Goal: Task Accomplishment & Management: Manage account settings

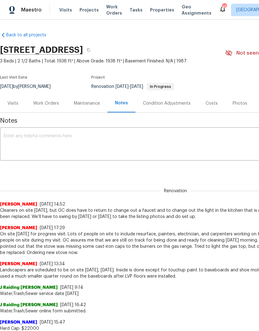
click at [17, 145] on textarea at bounding box center [176, 145] width 344 height 22
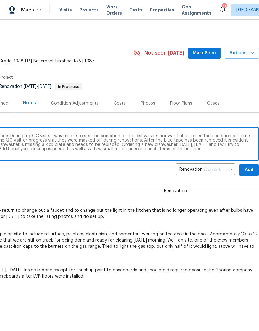
scroll to position [0, 92]
type textarea "On site visit today and job is about 90% done. During my QC visits I was unable…"
click at [249, 169] on span "Add" at bounding box center [249, 170] width 10 height 8
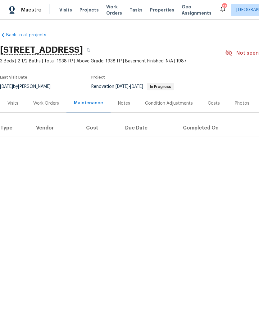
click at [45, 105] on div "Work Orders" at bounding box center [46, 103] width 26 height 6
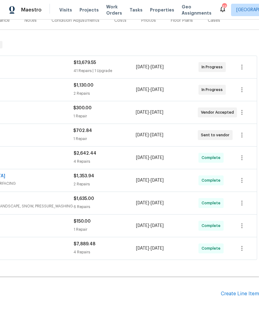
scroll to position [83, 92]
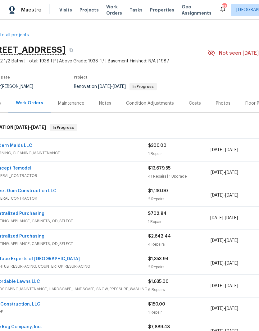
scroll to position [0, 18]
click at [100, 103] on div "Notes" at bounding box center [105, 103] width 12 height 6
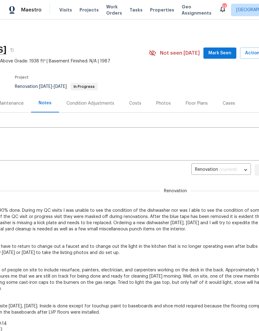
scroll to position [0, 77]
copy span "On site visit today and job is about 90% done. During my QC visits I was unable…"
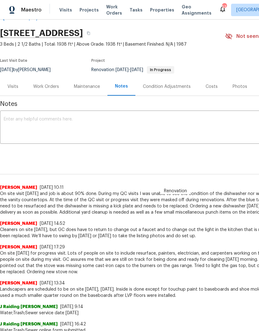
scroll to position [17, 0]
click at [10, 122] on textarea at bounding box center [176, 128] width 344 height 22
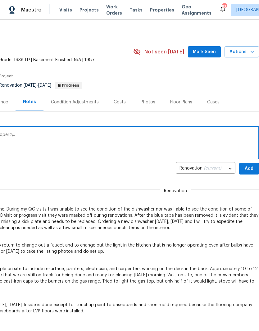
scroll to position [1, 92]
type textarea "Disregard the note below, left on wrong property.."
click at [246, 168] on span "Add" at bounding box center [249, 169] width 10 height 8
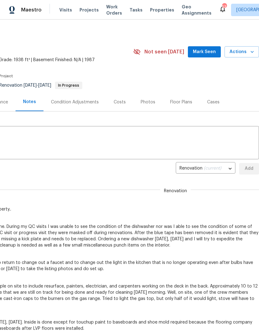
click at [63, 11] on span "Visits" at bounding box center [65, 10] width 13 height 6
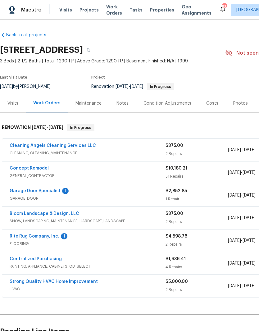
click at [124, 104] on div "Notes" at bounding box center [123, 103] width 12 height 6
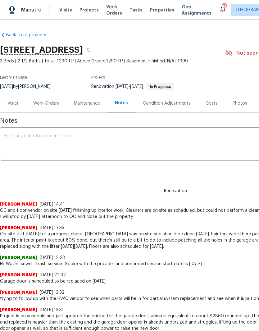
click at [108, 146] on textarea at bounding box center [176, 145] width 344 height 22
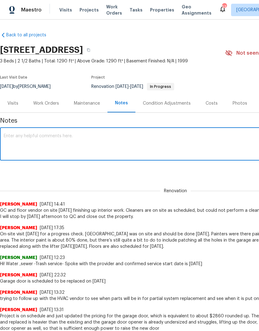
paste textarea "On site visit [DATE] and job is about 90% done. During my QC visits I was unabl…"
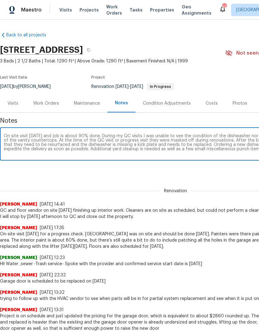
scroll to position [0, 92]
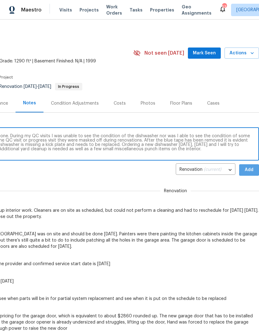
type textarea "On site visit [DATE] and job is about 90% done. During my QC visits I was unabl…"
click at [251, 170] on span "Add" at bounding box center [249, 170] width 10 height 8
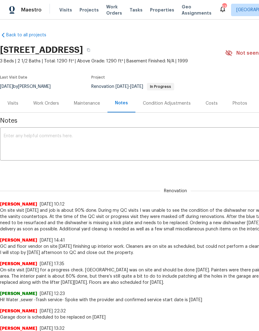
scroll to position [0, 0]
click at [51, 106] on div "Work Orders" at bounding box center [46, 103] width 26 height 6
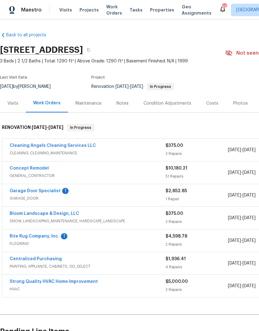
click at [39, 192] on link "Garage Door Specialist" at bounding box center [35, 191] width 51 height 4
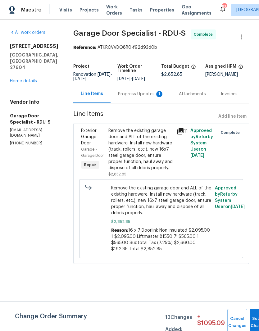
click at [145, 97] on div "Progress Updates 1" at bounding box center [141, 94] width 46 height 6
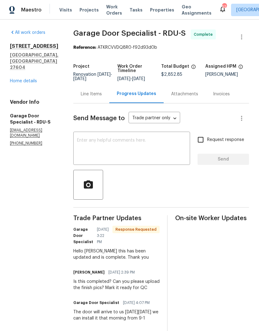
click at [158, 160] on textarea at bounding box center [131, 149] width 109 height 22
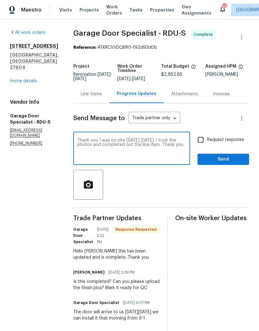
type textarea "Thank you I was on site today Saturday 9/20. I took the photos and completed ou…"
click at [200, 145] on input "Request response" at bounding box center [200, 139] width 13 height 13
click at [200, 144] on input "Request response" at bounding box center [200, 139] width 13 height 13
checkbox input "false"
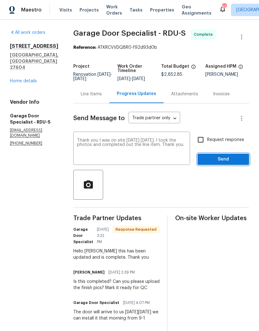
click at [211, 159] on button "Send" at bounding box center [224, 159] width 52 height 11
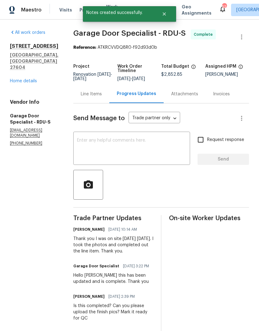
click at [15, 79] on link "Home details" at bounding box center [23, 81] width 27 height 4
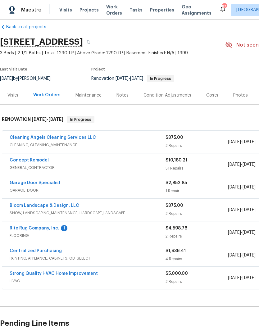
scroll to position [8, 0]
click at [36, 228] on link "Rite Rug Company, Inc." at bounding box center [35, 228] width 50 height 4
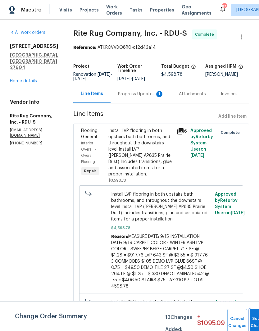
click at [253, 316] on button "Submit Changes" at bounding box center [260, 322] width 20 height 27
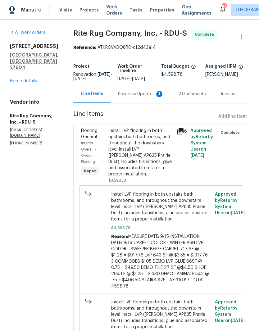
click at [154, 97] on div "Progress Updates 1" at bounding box center [141, 94] width 46 height 6
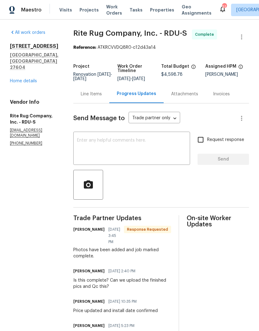
click at [135, 152] on textarea at bounding box center [131, 149] width 109 height 22
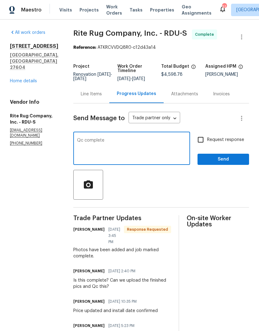
type textarea "Qc complete"
click at [214, 162] on span "Send" at bounding box center [224, 160] width 42 height 8
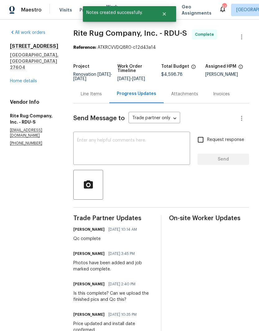
click at [22, 79] on link "Home details" at bounding box center [23, 81] width 27 height 4
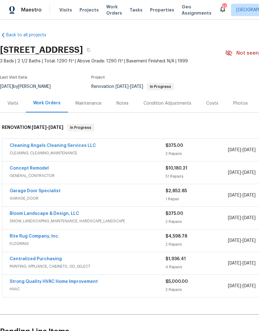
click at [25, 167] on link "Concept Remodel" at bounding box center [29, 168] width 39 height 4
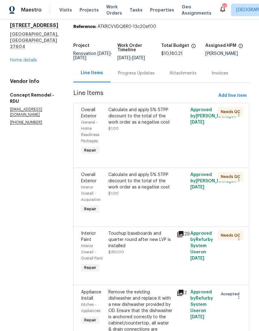
scroll to position [23, 0]
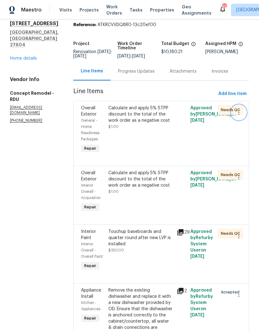
click at [241, 116] on icon "button" at bounding box center [238, 112] width 7 height 7
click at [244, 111] on li "Cancel" at bounding box center [242, 113] width 24 height 10
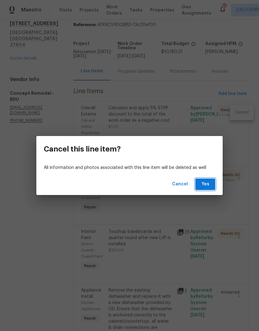
click at [207, 184] on span "Yes" at bounding box center [205, 185] width 10 height 8
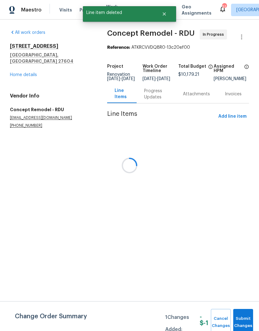
scroll to position [0, 0]
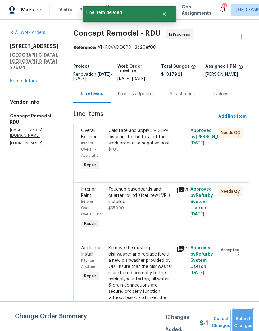
click at [247, 320] on span "Submit Changes" at bounding box center [243, 322] width 14 height 14
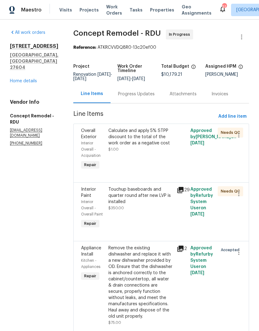
click at [154, 154] on div "Calculate and apply 5% STPP discount to the total of the work order as a negati…" at bounding box center [141, 149] width 68 height 47
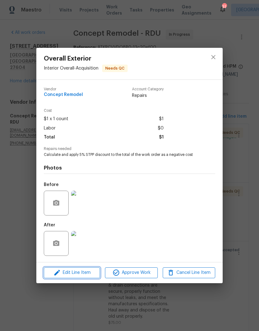
click at [85, 274] on span "Edit Line Item" at bounding box center [72, 273] width 53 height 8
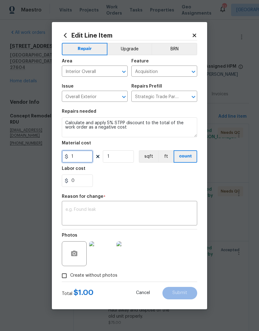
click at [80, 154] on input "1" at bounding box center [77, 156] width 31 height 12
click at [111, 160] on input "1" at bounding box center [118, 156] width 31 height 12
click at [80, 157] on input "1" at bounding box center [77, 156] width 31 height 12
click at [72, 160] on input "508.96" at bounding box center [77, 156] width 31 height 12
type input "508.96"
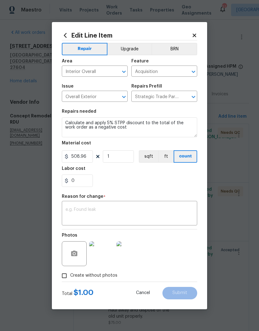
click at [108, 183] on div "0" at bounding box center [129, 181] width 135 height 12
click at [71, 213] on textarea at bounding box center [130, 214] width 128 height 13
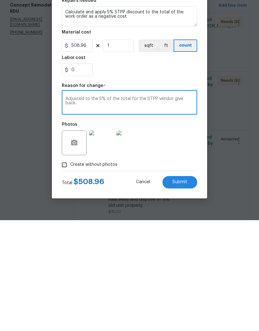
type textarea "Adjusted to the 5% of the total for the STPP vendor give back."
click at [110, 175] on div "0" at bounding box center [129, 181] width 135 height 12
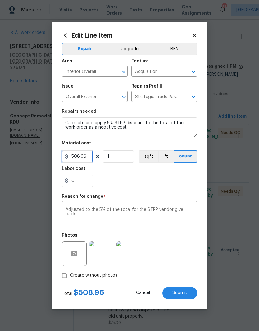
click at [70, 157] on input "508.96" at bounding box center [77, 156] width 31 height 12
click at [116, 176] on div "0" at bounding box center [129, 181] width 135 height 12
click at [186, 295] on span "Submit" at bounding box center [179, 293] width 15 height 5
type input "1"
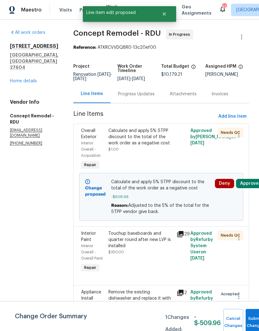
click at [245, 179] on button "Approve" at bounding box center [249, 183] width 27 height 9
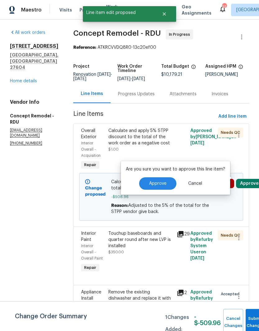
click at [164, 181] on span "Approve" at bounding box center [157, 183] width 17 height 5
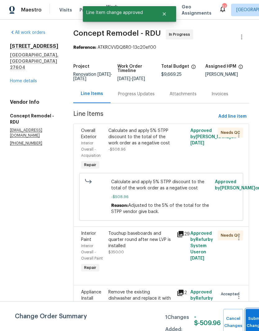
click at [250, 316] on button "Submit Changes" at bounding box center [256, 322] width 20 height 27
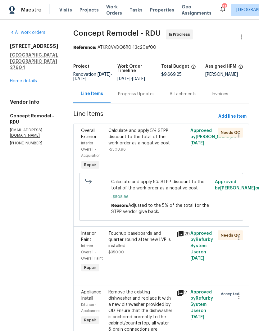
scroll to position [0, 0]
click at [23, 79] on link "Home details" at bounding box center [23, 81] width 27 height 4
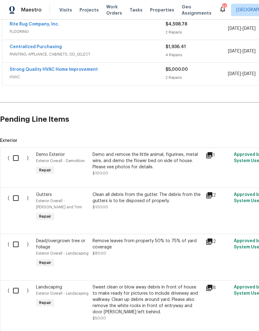
scroll to position [212, 0]
click at [17, 152] on input "checkbox" at bounding box center [18, 158] width 18 height 13
checkbox input "true"
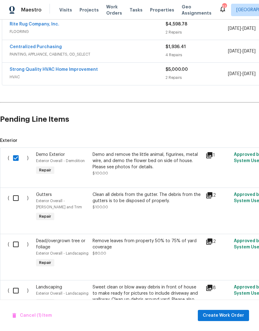
click at [15, 192] on input "checkbox" at bounding box center [18, 198] width 18 height 13
checkbox input "true"
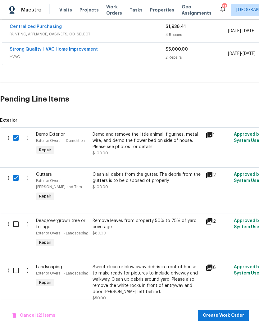
scroll to position [232, 0]
click at [15, 218] on input "checkbox" at bounding box center [18, 224] width 18 height 13
checkbox input "true"
click at [19, 264] on input "checkbox" at bounding box center [18, 270] width 18 height 13
checkbox input "true"
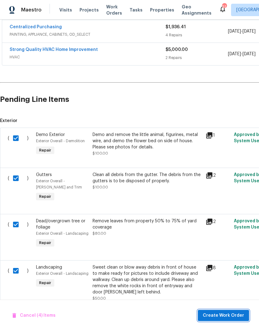
click at [223, 315] on span "Create Work Order" at bounding box center [223, 316] width 41 height 8
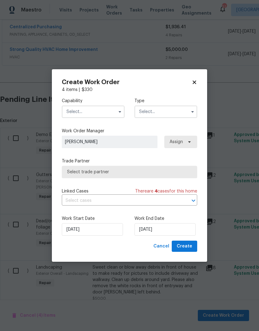
checkbox input "false"
click at [76, 114] on input "text" at bounding box center [93, 112] width 63 height 12
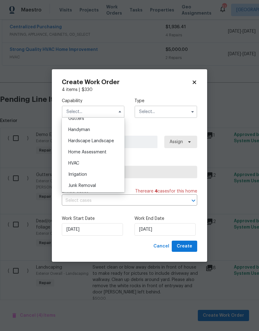
scroll to position [345, 0]
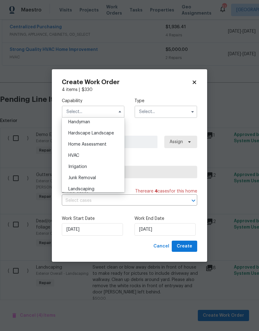
click at [79, 131] on span "Hardscape Landscape" at bounding box center [91, 133] width 46 height 4
type input "Hardscape Landscape"
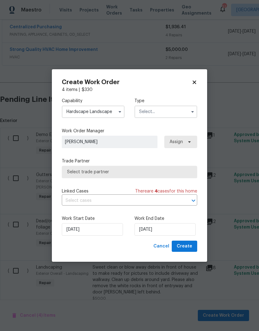
click at [153, 109] on input "text" at bounding box center [166, 112] width 63 height 12
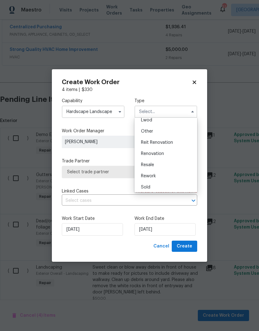
scroll to position [73, 0]
click at [173, 153] on div "Renovation" at bounding box center [166, 152] width 60 height 11
type input "Renovation"
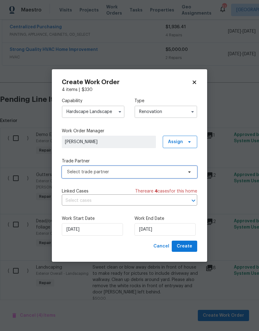
click at [171, 172] on span "Select trade partner" at bounding box center [125, 172] width 116 height 6
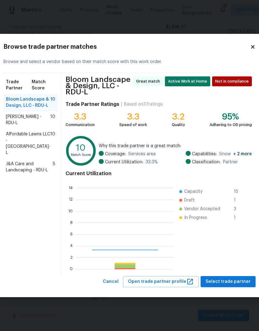
scroll to position [87, 99]
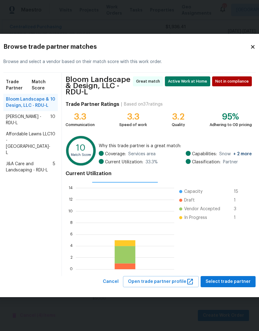
click at [32, 156] on span "Affordable Lawns LLC - RDU-L" at bounding box center [28, 143] width 44 height 25
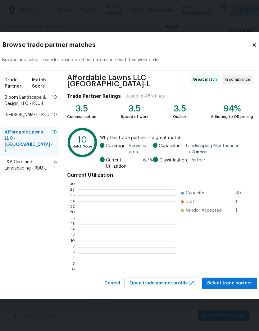
scroll to position [87, 98]
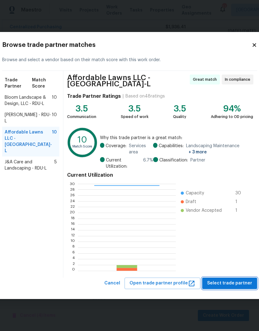
click at [229, 286] on span "Select trade partner" at bounding box center [229, 284] width 45 height 8
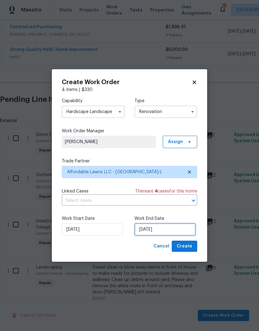
click at [157, 229] on input "[DATE]" at bounding box center [165, 229] width 61 height 12
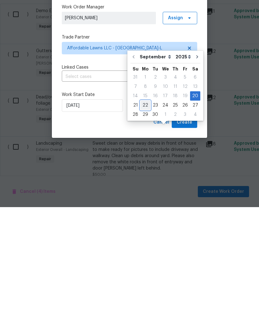
click at [148, 225] on div "22" at bounding box center [145, 229] width 10 height 9
type input "9/22/2025"
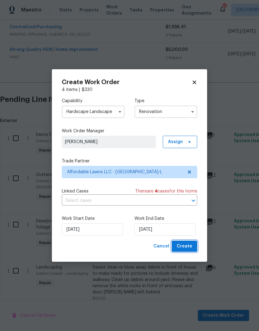
click at [190, 246] on span "Create" at bounding box center [185, 247] width 16 height 8
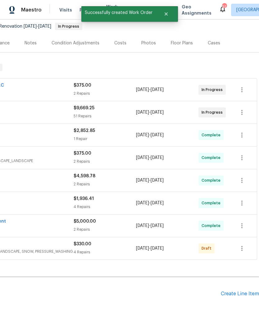
scroll to position [60, 92]
click at [243, 245] on icon "button" at bounding box center [241, 248] width 7 height 7
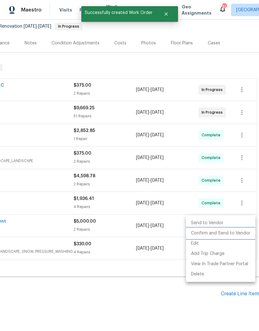
click at [223, 233] on li "Confirm and Send to Vendor" at bounding box center [220, 233] width 69 height 10
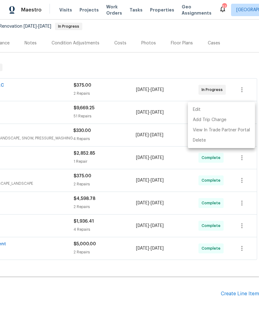
click at [203, 245] on div at bounding box center [129, 165] width 259 height 331
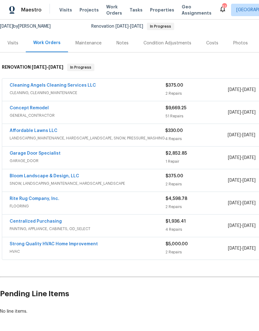
scroll to position [60, 0]
click at [34, 129] on link "Affordable Lawns LLC" at bounding box center [34, 131] width 48 height 4
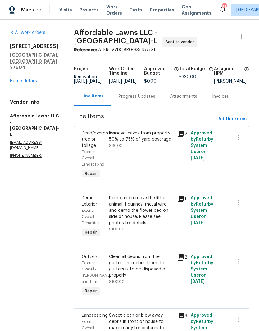
click at [144, 99] on div "Progress Updates" at bounding box center [137, 97] width 37 height 6
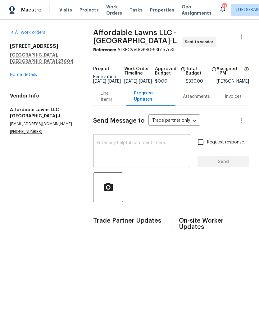
click at [151, 155] on textarea at bounding box center [141, 152] width 89 height 22
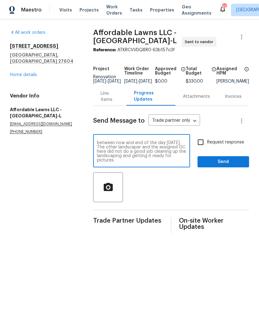
scroll to position [9, 0]
type textarea "Hey brother, I need a favor here if you could get this done as soon as possible…"
click at [202, 147] on input "Request response" at bounding box center [200, 142] width 13 height 13
checkbox input "true"
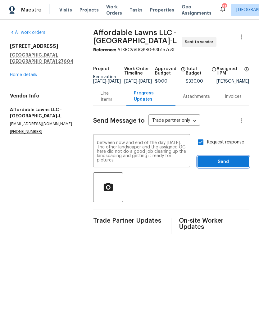
click at [215, 165] on span "Send" at bounding box center [224, 162] width 42 height 8
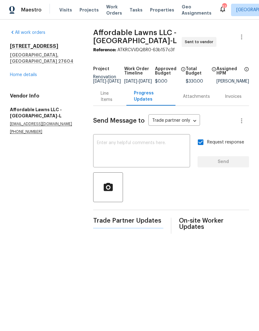
scroll to position [0, 0]
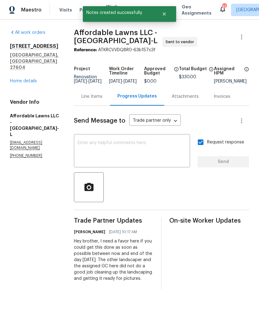
click at [18, 79] on link "Home details" at bounding box center [23, 81] width 27 height 4
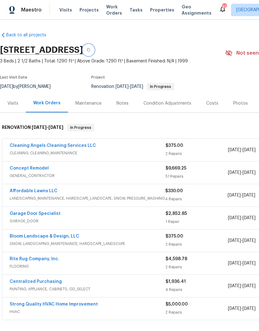
click at [90, 49] on icon "button" at bounding box center [88, 49] width 3 height 3
click at [25, 191] on link "Affordable Lawns LLC" at bounding box center [34, 191] width 48 height 4
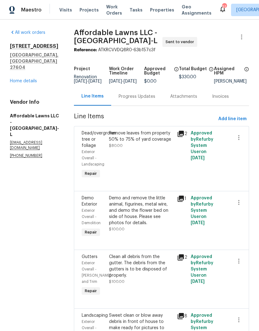
click at [18, 79] on link "Home details" at bounding box center [23, 81] width 27 height 4
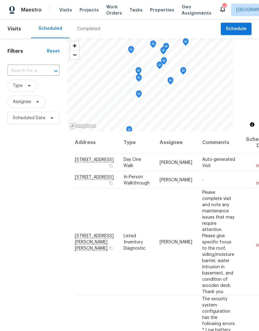
click at [158, 11] on span "Properties" at bounding box center [162, 10] width 24 height 6
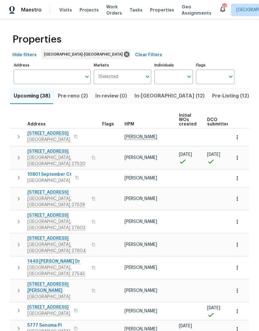
click at [25, 74] on input "Address" at bounding box center [48, 77] width 68 height 15
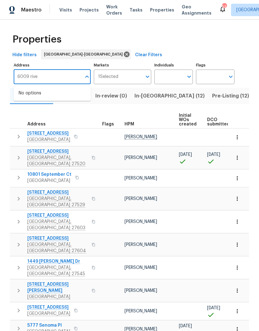
type input "6009 river"
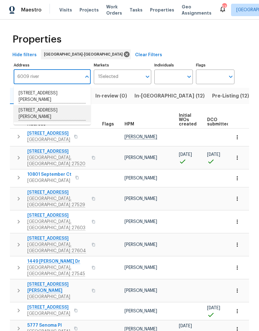
click at [62, 116] on li "6009 River Landings Dr Raleigh NC 27604" at bounding box center [52, 113] width 77 height 17
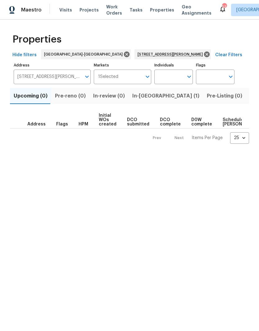
click at [143, 94] on span "In-reno (1)" at bounding box center [165, 96] width 67 height 9
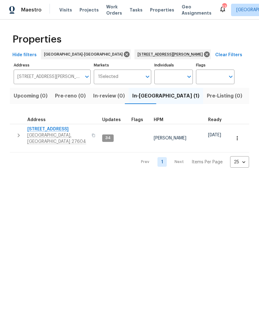
click at [42, 129] on span "[STREET_ADDRESS]" at bounding box center [57, 129] width 61 height 6
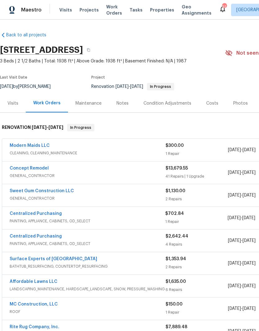
click at [26, 144] on link "Modern Maids LLC" at bounding box center [30, 146] width 40 height 4
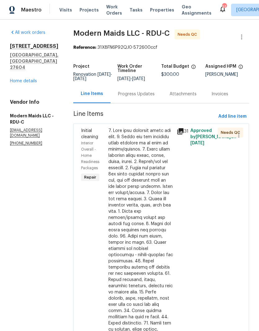
click at [138, 97] on div "Progress Updates" at bounding box center [136, 94] width 37 height 6
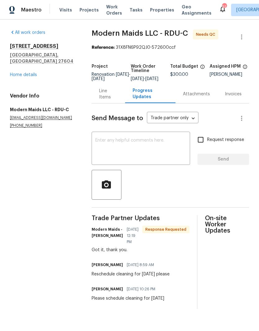
click at [103, 100] on div "Line Items" at bounding box center [108, 94] width 19 height 12
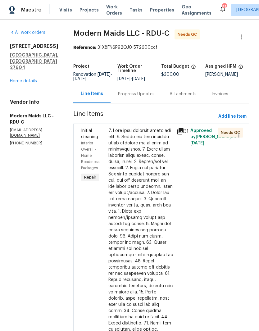
click at [135, 193] on div at bounding box center [140, 277] width 65 height 298
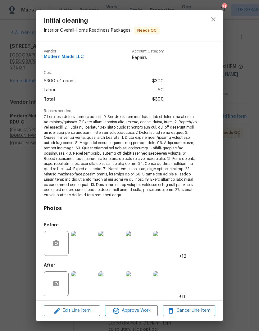
click at [80, 274] on img at bounding box center [83, 284] width 25 height 25
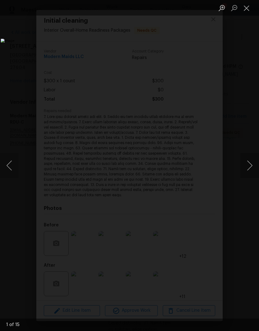
click at [247, 165] on button "Next image" at bounding box center [250, 165] width 19 height 25
click at [251, 163] on button "Next image" at bounding box center [250, 165] width 19 height 25
click at [249, 162] on button "Next image" at bounding box center [250, 165] width 19 height 25
click at [249, 164] on button "Next image" at bounding box center [250, 165] width 19 height 25
click at [250, 163] on button "Next image" at bounding box center [250, 165] width 19 height 25
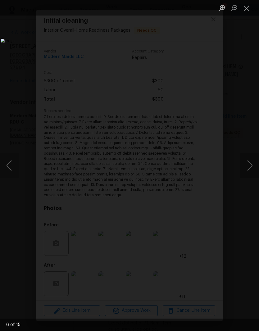
click at [250, 162] on button "Next image" at bounding box center [250, 165] width 19 height 25
click at [249, 164] on button "Next image" at bounding box center [250, 165] width 19 height 25
click at [251, 165] on button "Next image" at bounding box center [250, 165] width 19 height 25
click at [250, 164] on button "Next image" at bounding box center [250, 165] width 19 height 25
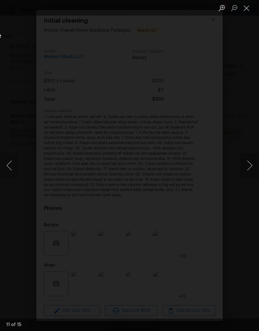
click at [250, 164] on button "Next image" at bounding box center [250, 165] width 19 height 25
click at [250, 163] on button "Next image" at bounding box center [250, 165] width 19 height 25
click at [250, 165] on button "Next image" at bounding box center [250, 165] width 19 height 25
click at [250, 164] on button "Next image" at bounding box center [250, 165] width 19 height 25
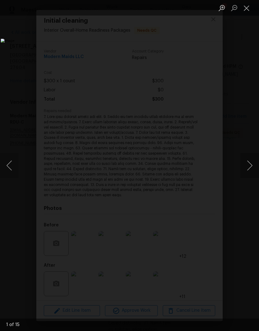
click at [250, 164] on button "Next image" at bounding box center [250, 165] width 19 height 25
click at [249, 164] on button "Next image" at bounding box center [250, 165] width 19 height 25
click at [10, 166] on button "Previous image" at bounding box center [9, 165] width 19 height 25
click at [199, 126] on img "Lightbox" at bounding box center [100, 166] width 199 height 254
click at [248, 11] on button "Close lightbox" at bounding box center [247, 7] width 12 height 11
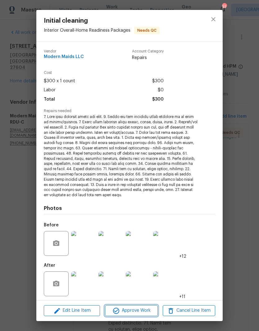
click at [137, 312] on span "Approve Work" at bounding box center [131, 311] width 49 height 8
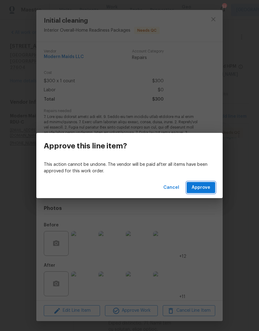
click at [208, 189] on span "Approve" at bounding box center [201, 188] width 19 height 8
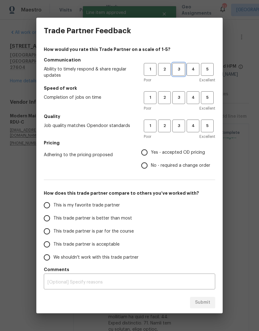
click at [181, 70] on span "3" at bounding box center [178, 69] width 11 height 7
click at [180, 93] on button "3" at bounding box center [178, 97] width 13 height 13
click at [183, 123] on span "3" at bounding box center [178, 125] width 11 height 7
click at [177, 151] on span "Yes - accepted OD pricing" at bounding box center [178, 152] width 54 height 7
click at [151, 151] on input "Yes - accepted OD pricing" at bounding box center [144, 152] width 13 height 13
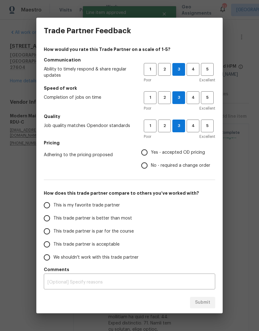
radio input "true"
click at [45, 232] on input "This trade partner is par for the course" at bounding box center [46, 231] width 13 height 13
click at [204, 307] on button "Submit" at bounding box center [202, 302] width 25 height 11
radio input "true"
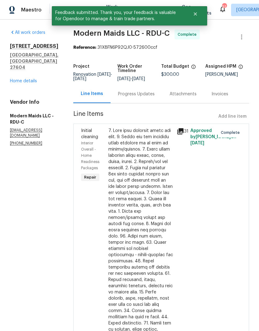
click at [26, 79] on link "Home details" at bounding box center [23, 81] width 27 height 4
